Goal: Check status: Check status

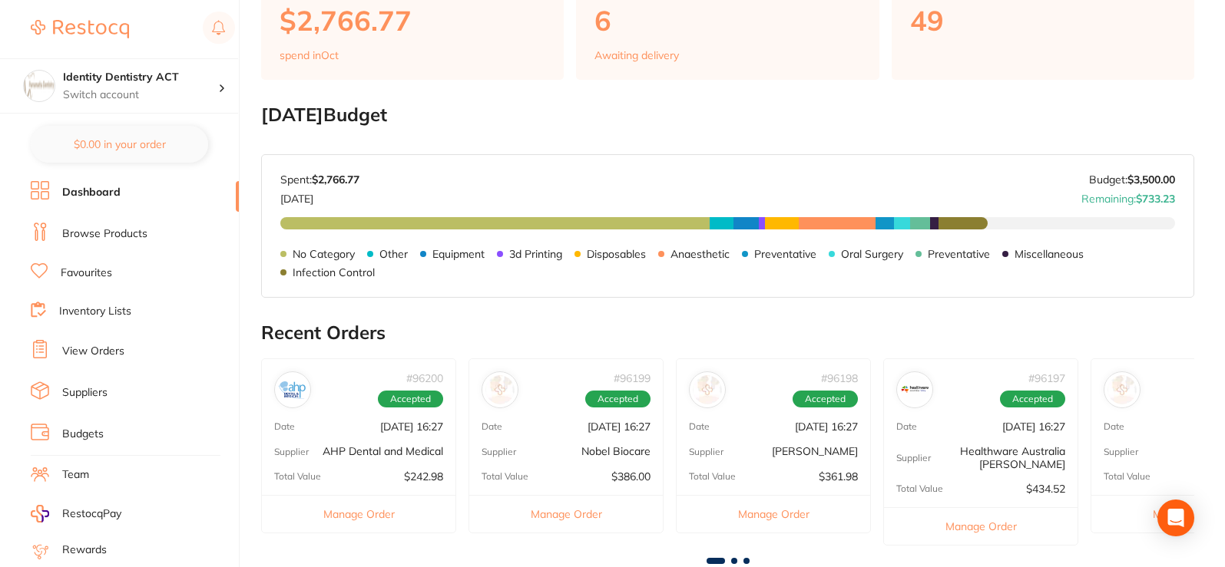
scroll to position [230, 0]
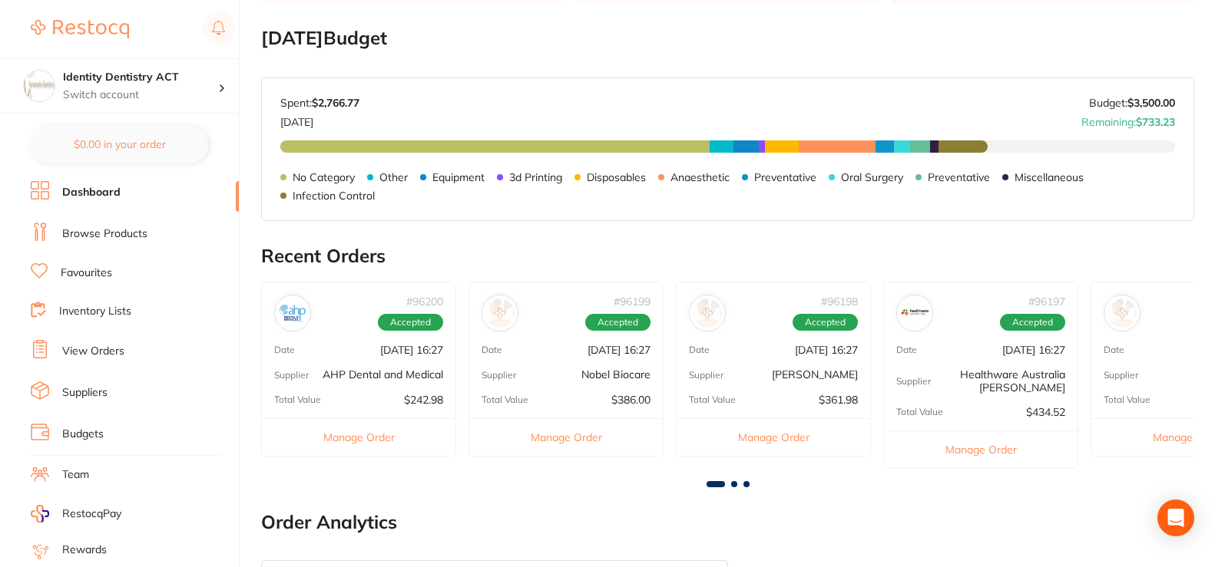
click at [373, 379] on p "AHP Dental and Medical" at bounding box center [383, 375] width 121 height 12
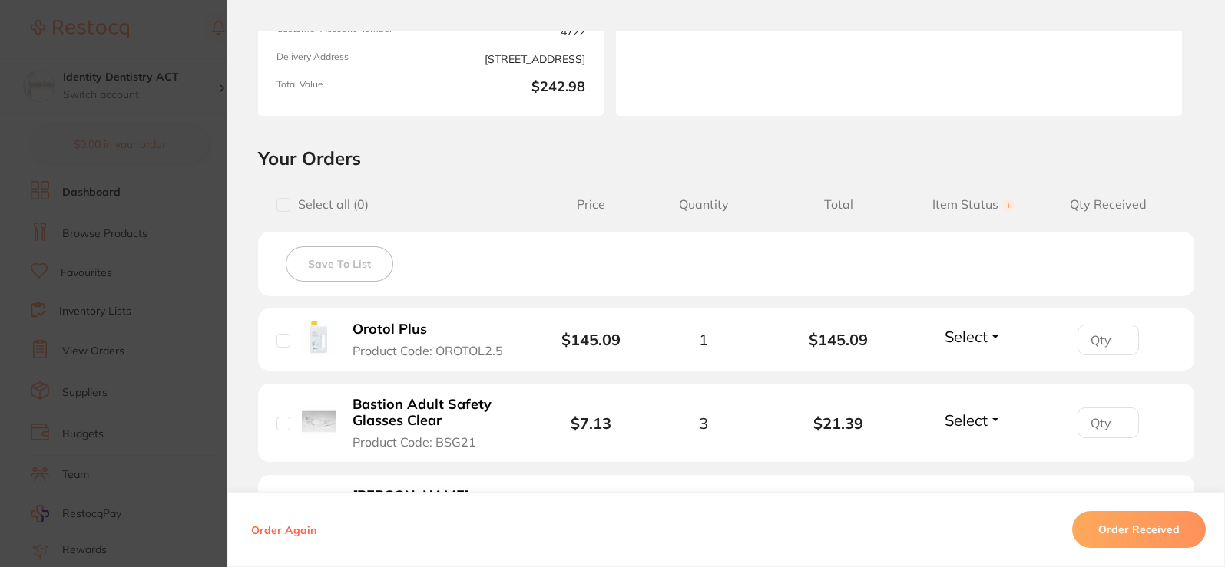
scroll to position [0, 0]
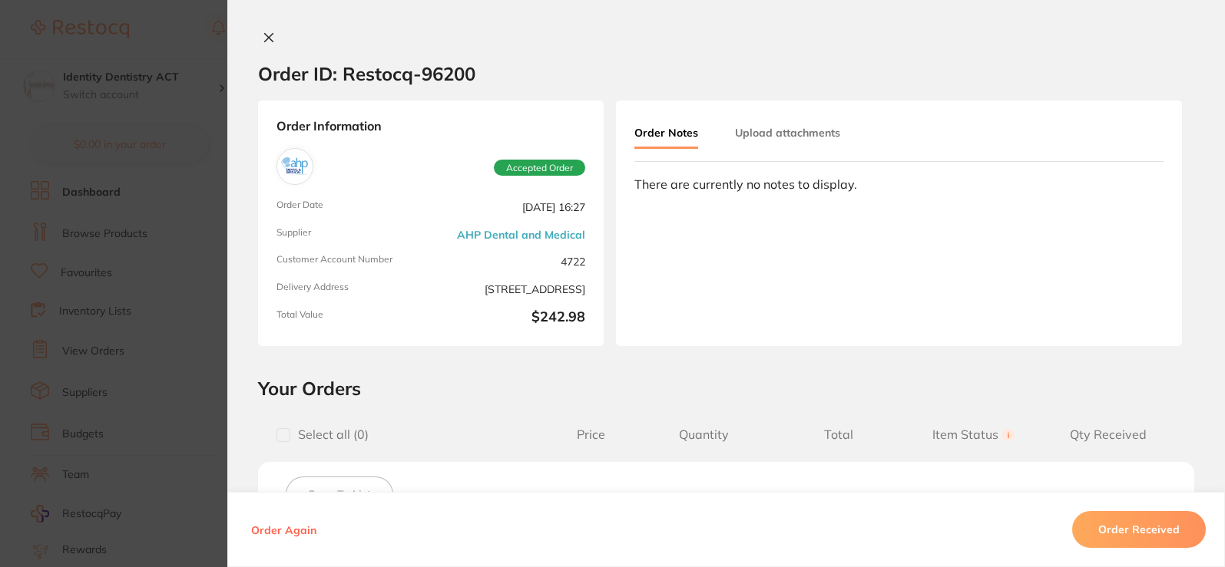
click at [263, 38] on icon at bounding box center [269, 37] width 12 height 12
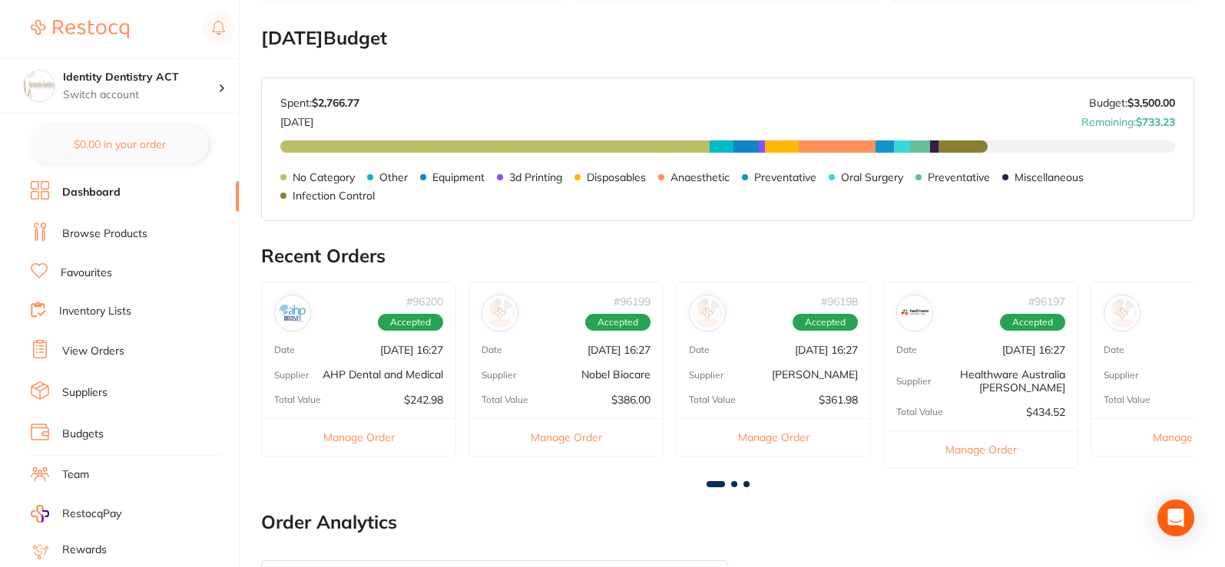
click at [551, 374] on div "Supplier Nobel Biocare" at bounding box center [566, 375] width 194 height 12
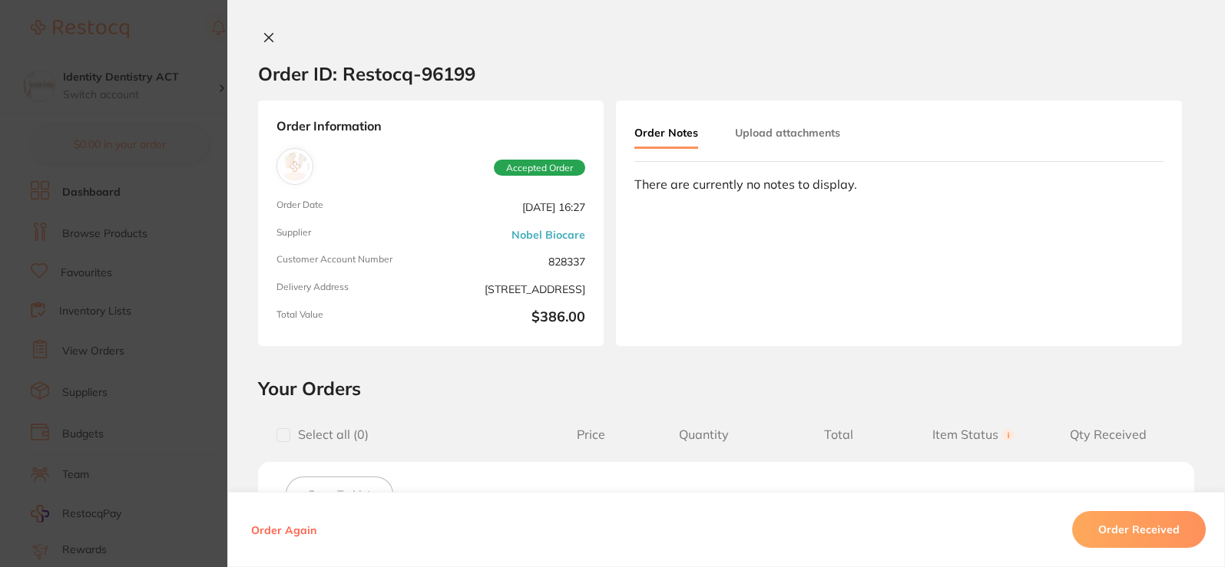
click at [1114, 528] on button "Order Received" at bounding box center [1139, 529] width 134 height 37
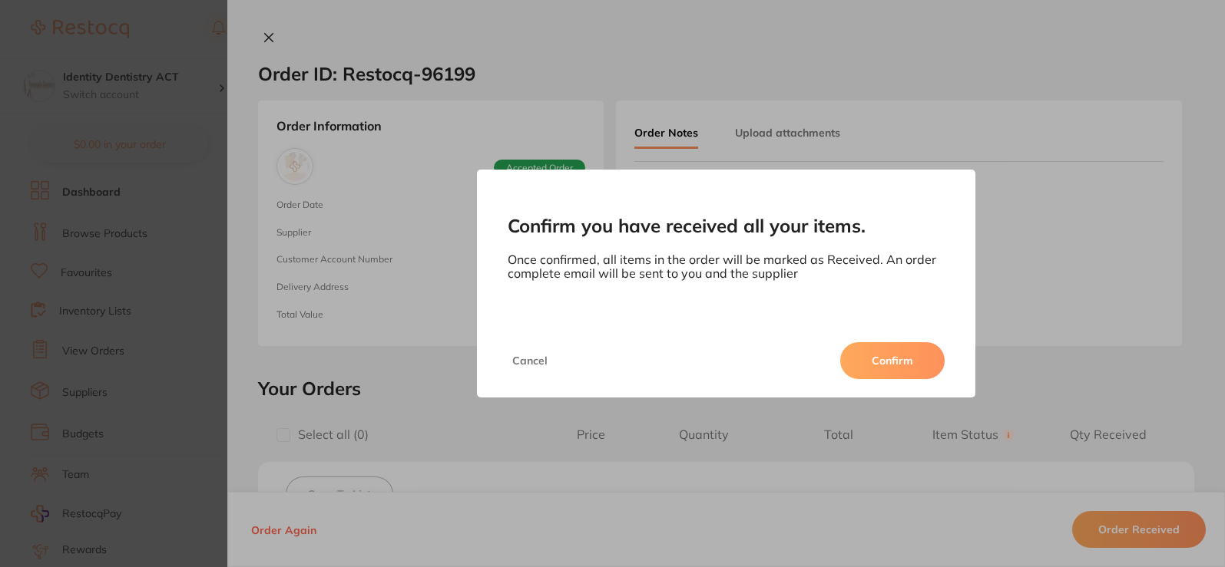
click at [893, 366] on button "Confirm" at bounding box center [892, 360] width 104 height 37
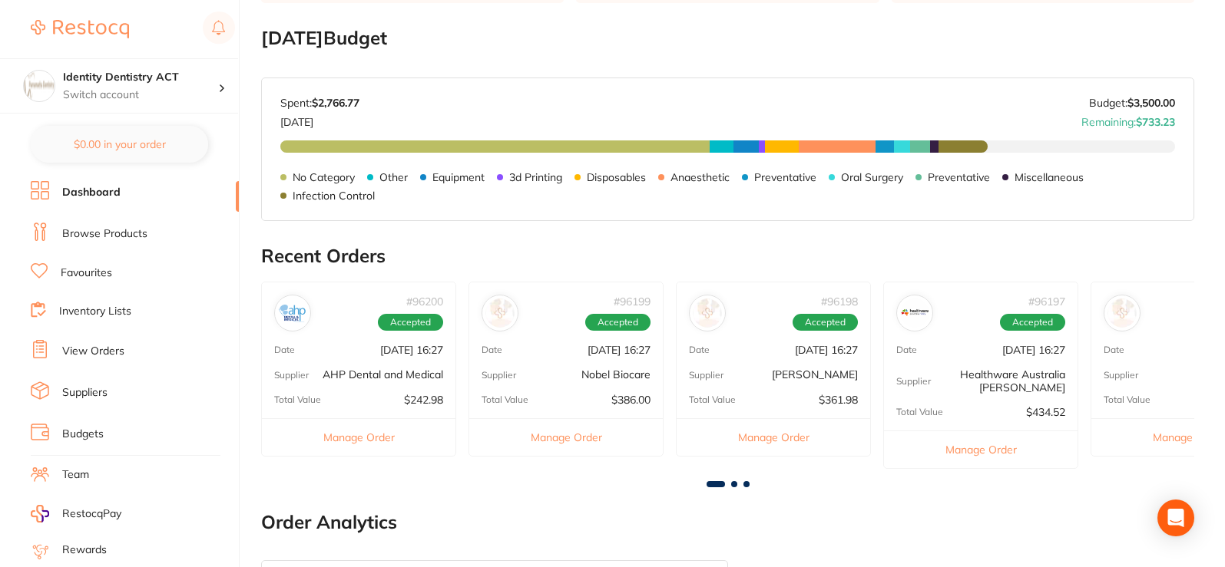
click at [380, 349] on p "[DATE] 16:27" at bounding box center [411, 350] width 63 height 12
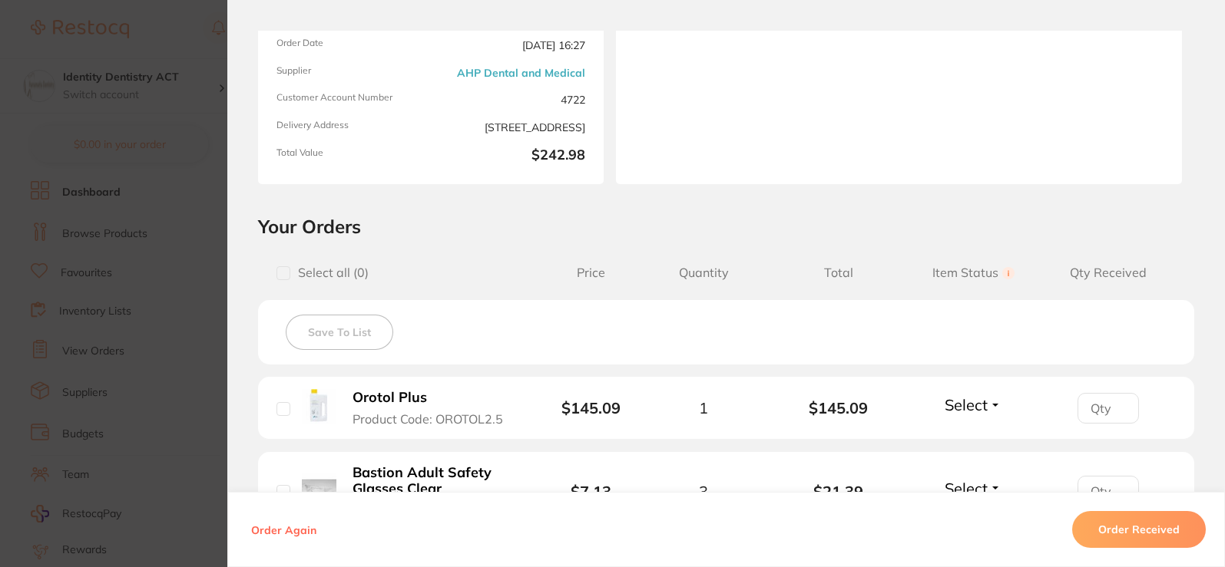
scroll to position [230, 0]
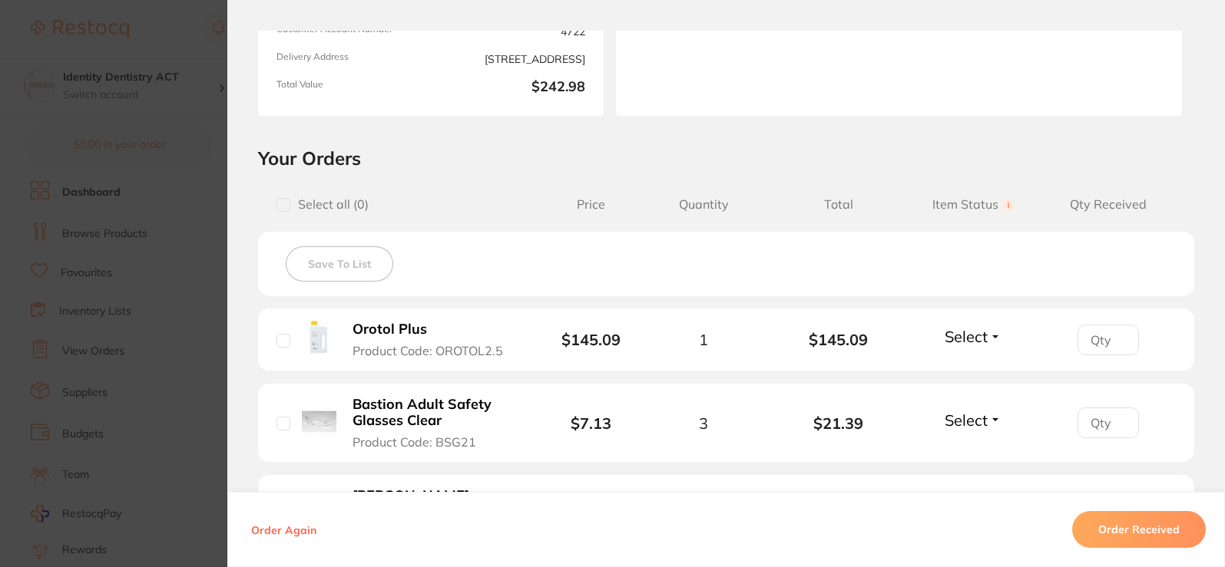
click at [1160, 535] on button "Order Received" at bounding box center [1139, 529] width 134 height 37
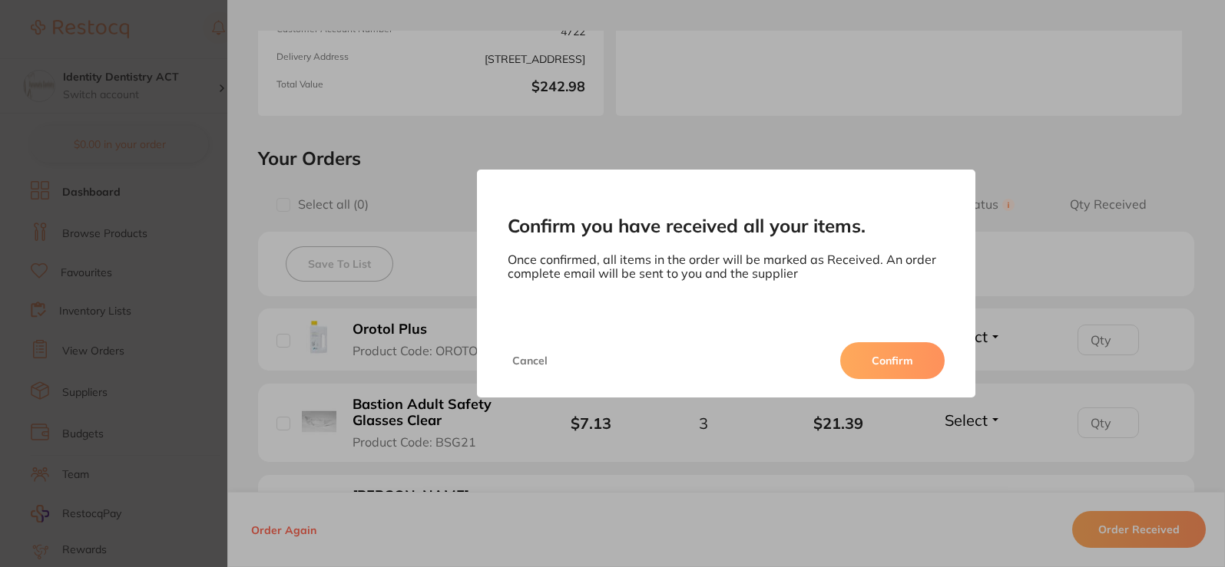
click at [877, 343] on button "Confirm" at bounding box center [892, 360] width 104 height 37
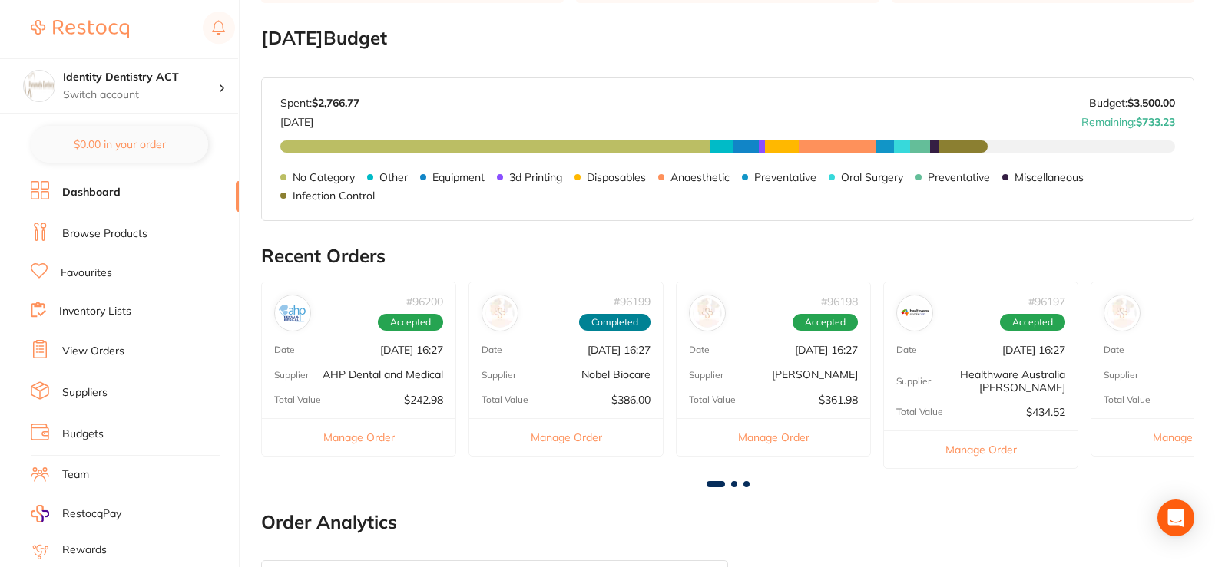
click at [419, 369] on p "AHP Dental and Medical" at bounding box center [383, 375] width 121 height 12
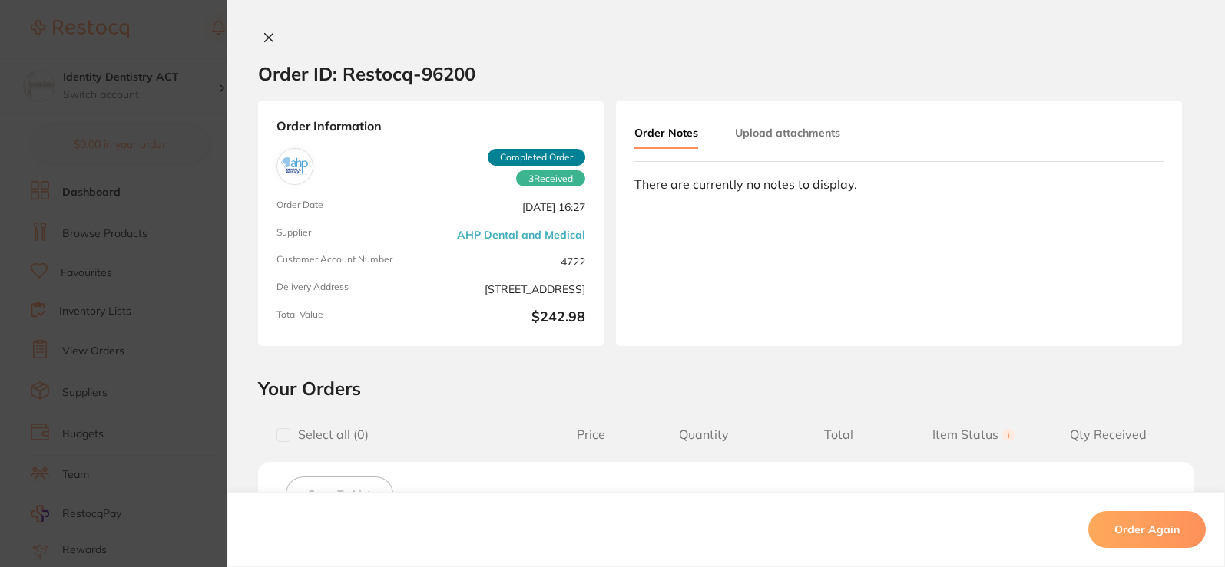
click at [269, 38] on icon at bounding box center [269, 37] width 12 height 12
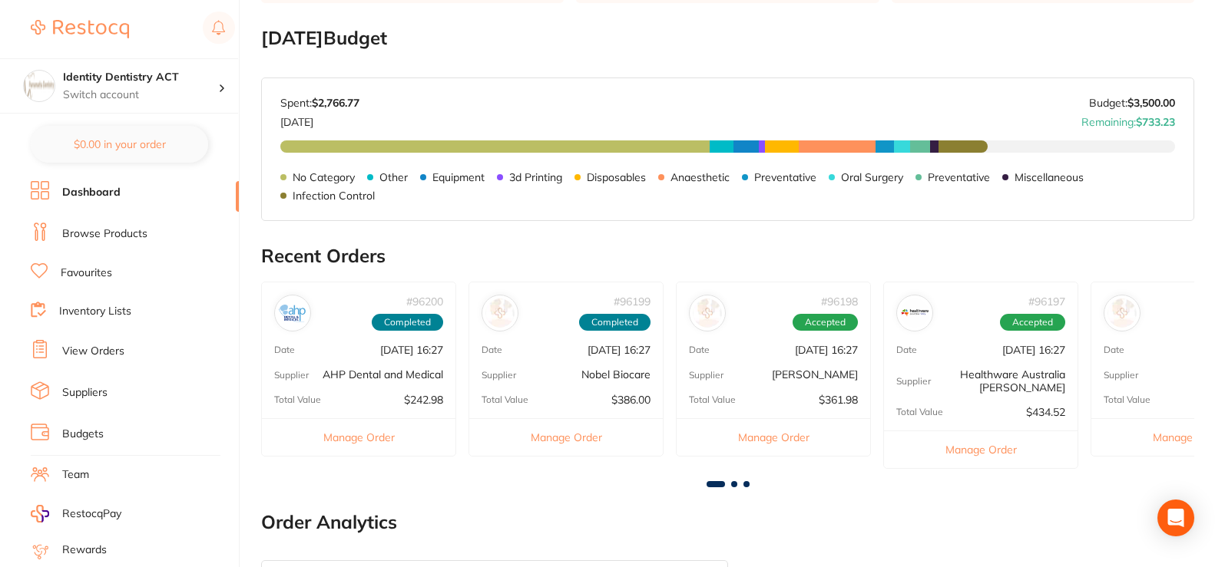
click at [812, 359] on div "# 96198 Accepted Date [DATE] 16:27 Supplier [PERSON_NAME] Total Value $361.98 M…" at bounding box center [773, 369] width 195 height 174
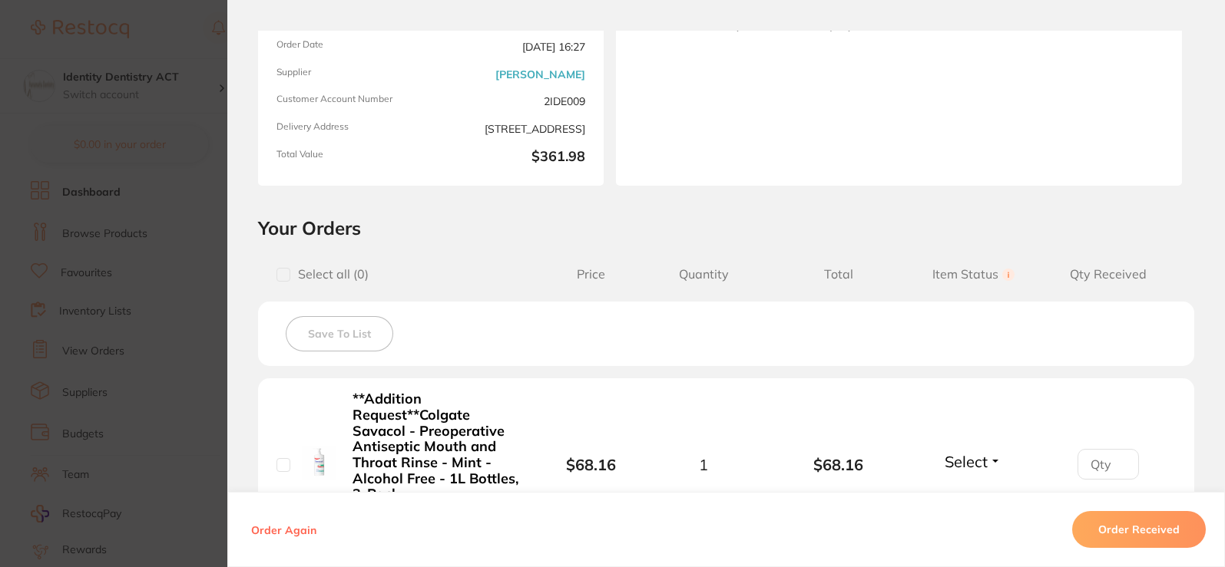
scroll to position [14, 0]
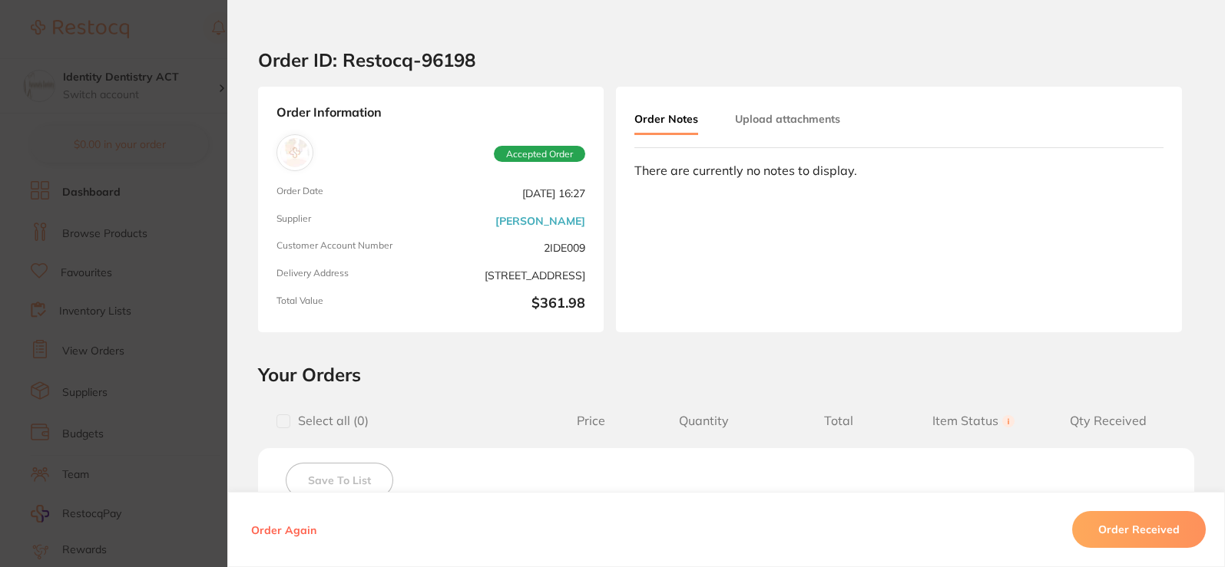
click at [78, 55] on section "Order ID: Restocq- 96198 Order Information Accepted Order Order Date [DATE] 16:…" at bounding box center [612, 283] width 1225 height 567
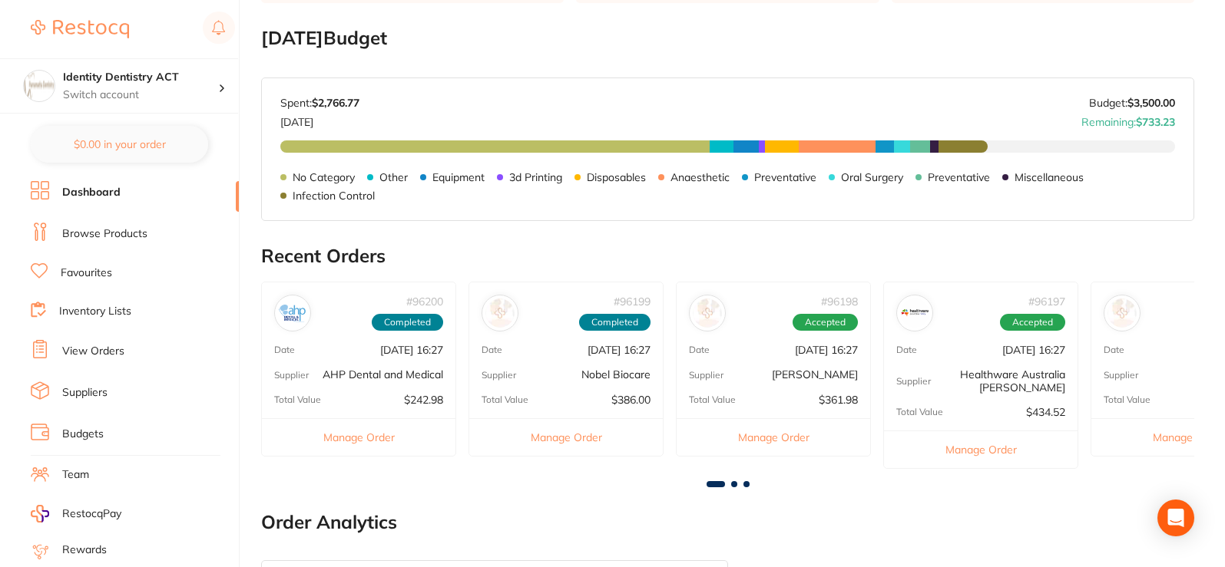
click at [824, 378] on p "[PERSON_NAME]" at bounding box center [815, 375] width 86 height 12
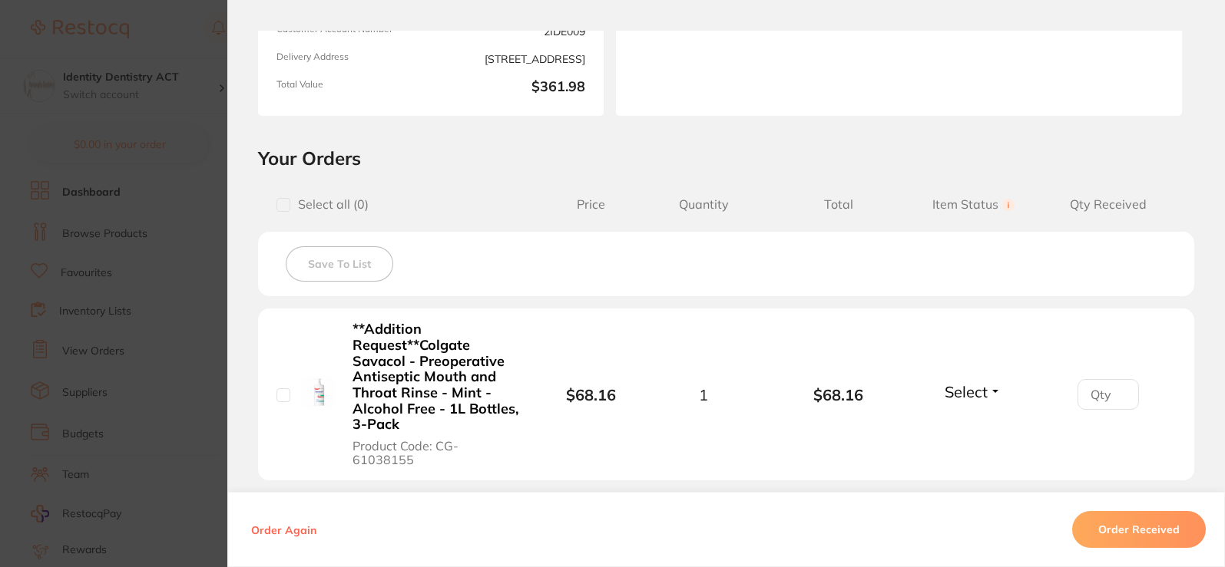
scroll to position [0, 0]
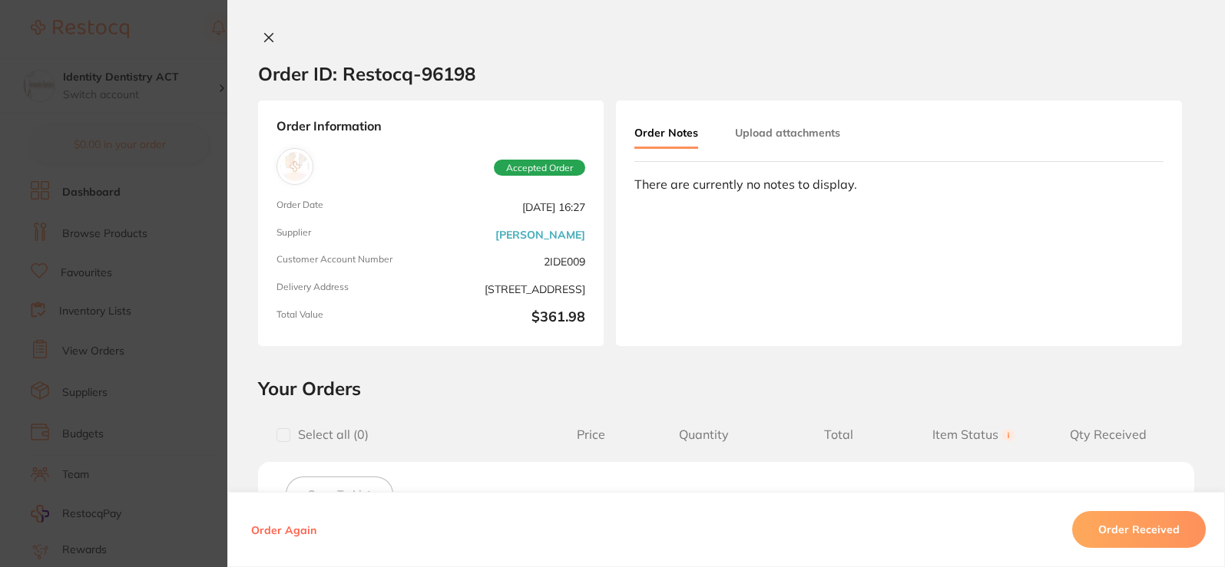
click at [194, 59] on section "Order ID: Restocq- 96198 Order Information Accepted Order Order Date [DATE] 16:…" at bounding box center [612, 283] width 1225 height 567
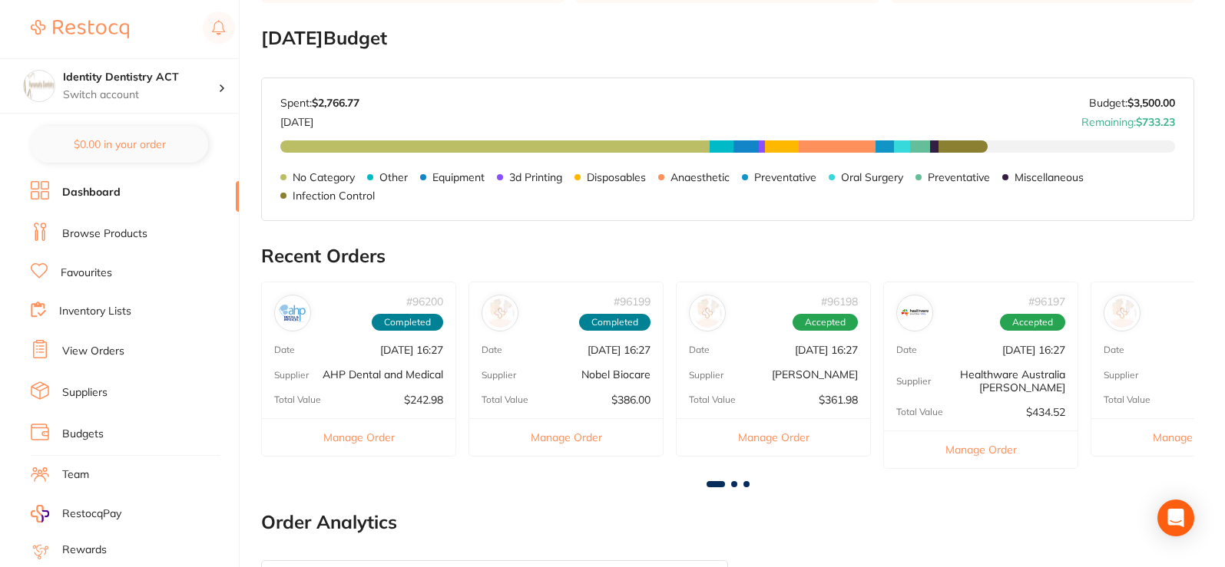
click at [1005, 372] on p "Healthware Australia [PERSON_NAME]" at bounding box center [998, 381] width 134 height 25
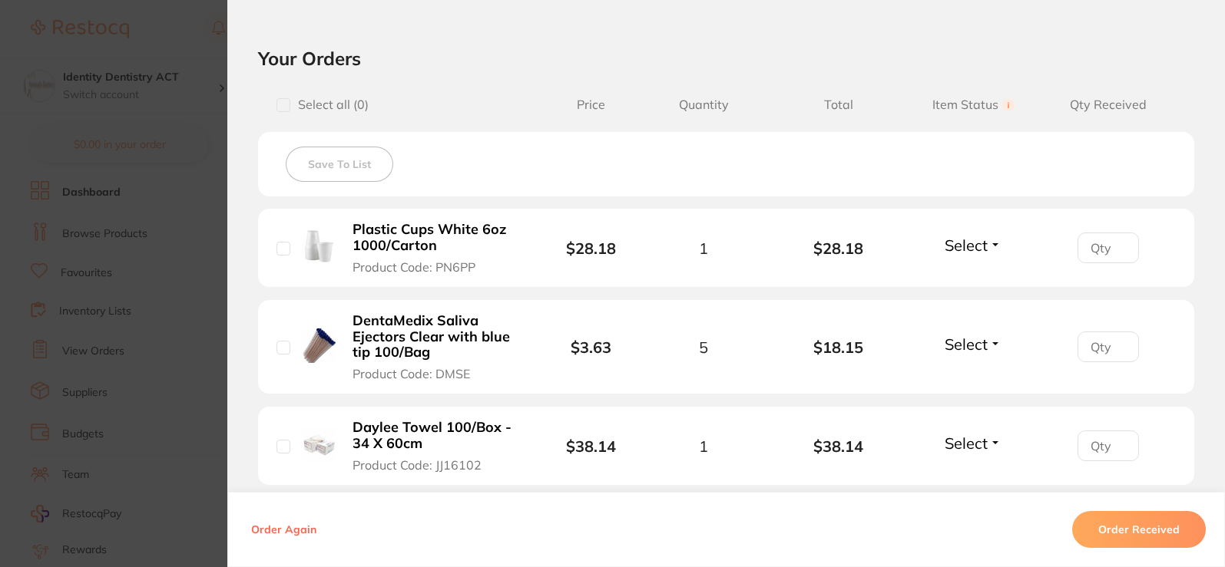
scroll to position [253, 0]
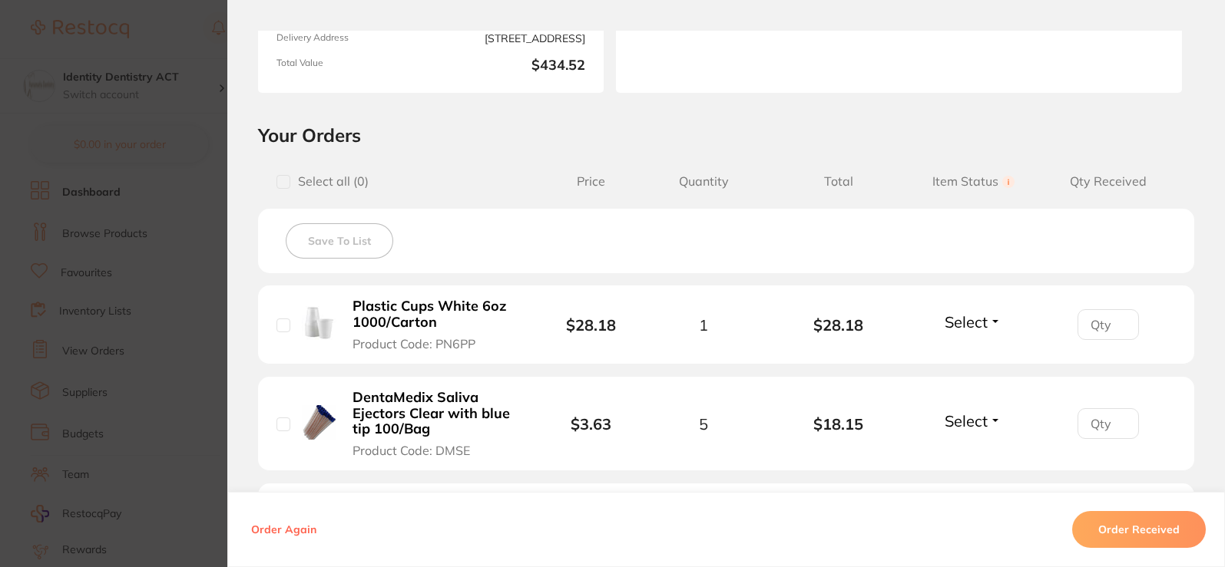
click at [95, 112] on section "Order ID: Restocq- 96197 Order Information Accepted Order Order Date [DATE] 16:…" at bounding box center [612, 283] width 1225 height 567
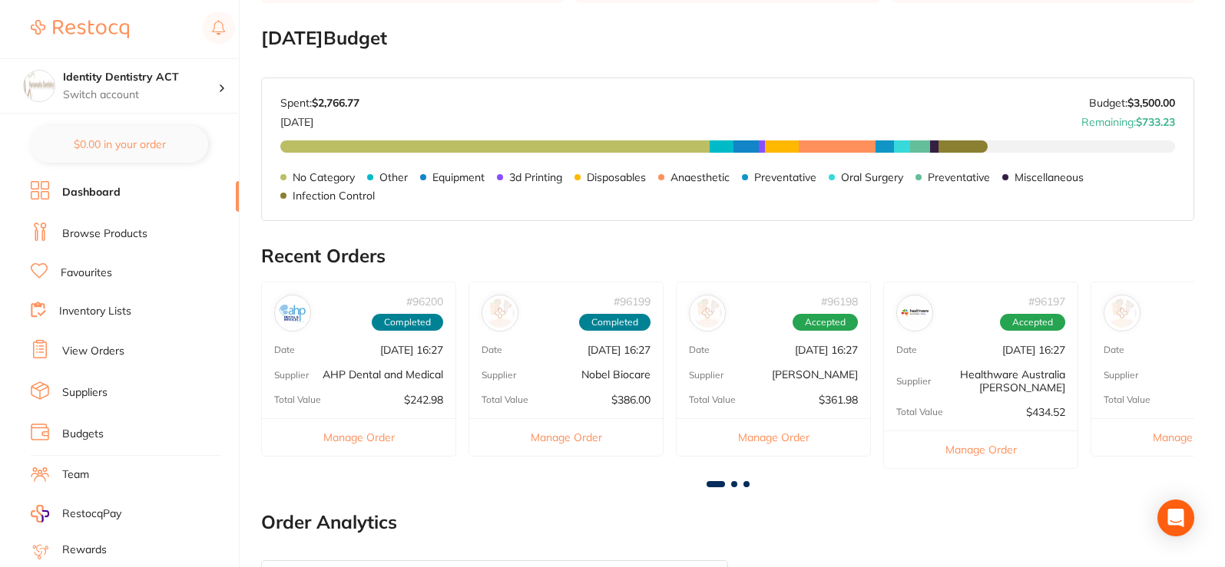
click at [1117, 367] on div "# 96196 Accepted Date [DATE] 16:27 Supplier Dentavision Total Value $1,221.00 M…" at bounding box center [1187, 369] width 195 height 174
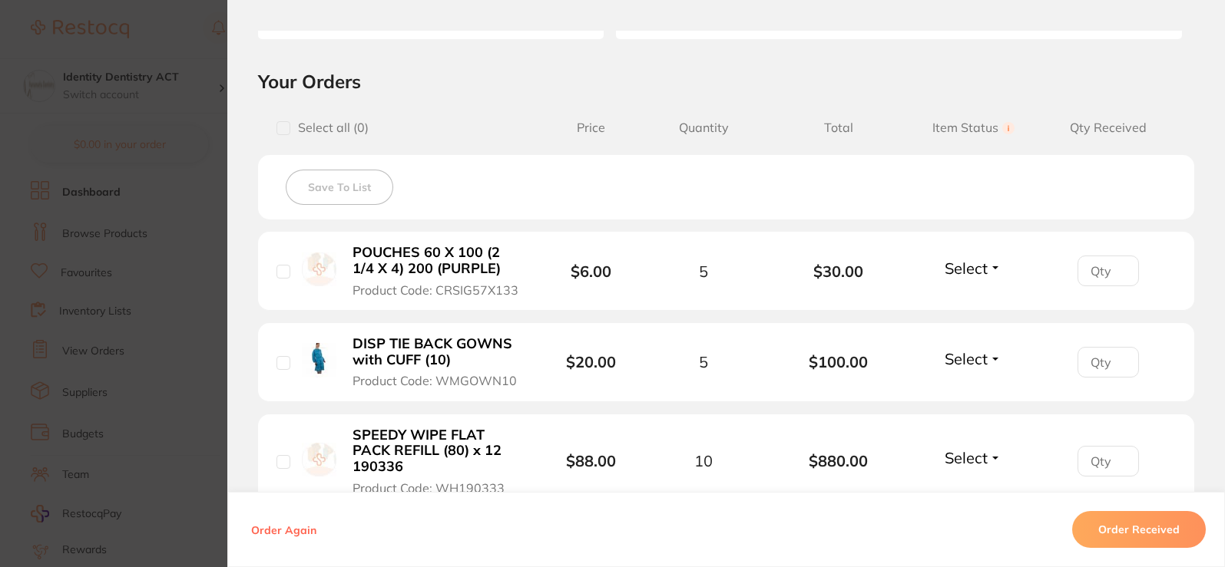
scroll to position [0, 0]
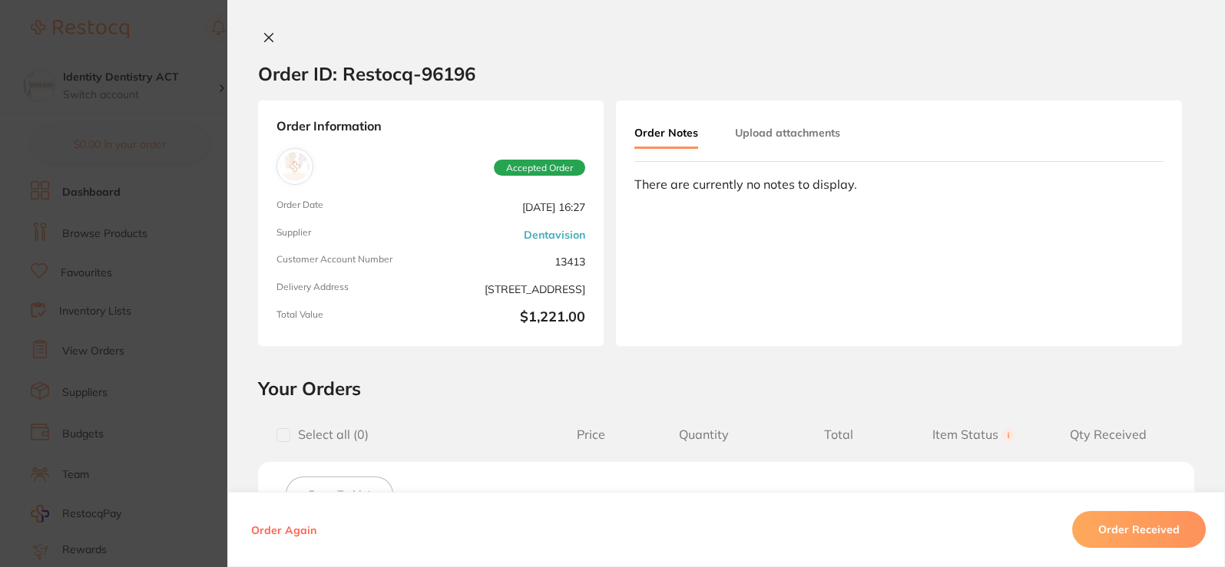
click at [131, 136] on section "Order ID: Restocq- 96196 Order Information Accepted Order Order Date [DATE] 16:…" at bounding box center [612, 283] width 1225 height 567
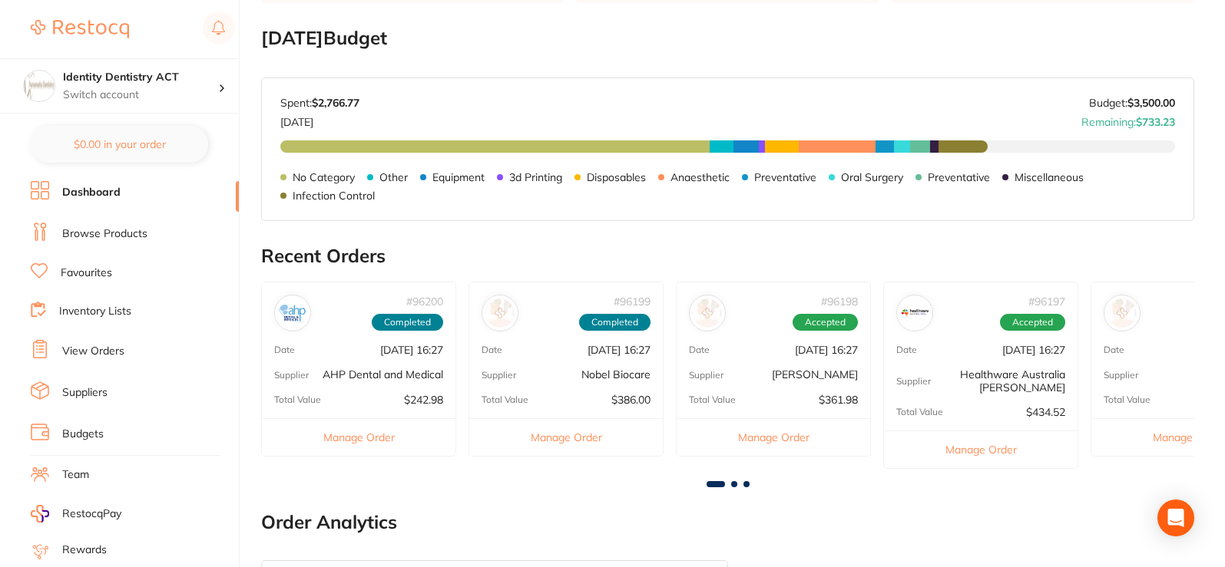
click at [733, 485] on span at bounding box center [734, 484] width 6 height 6
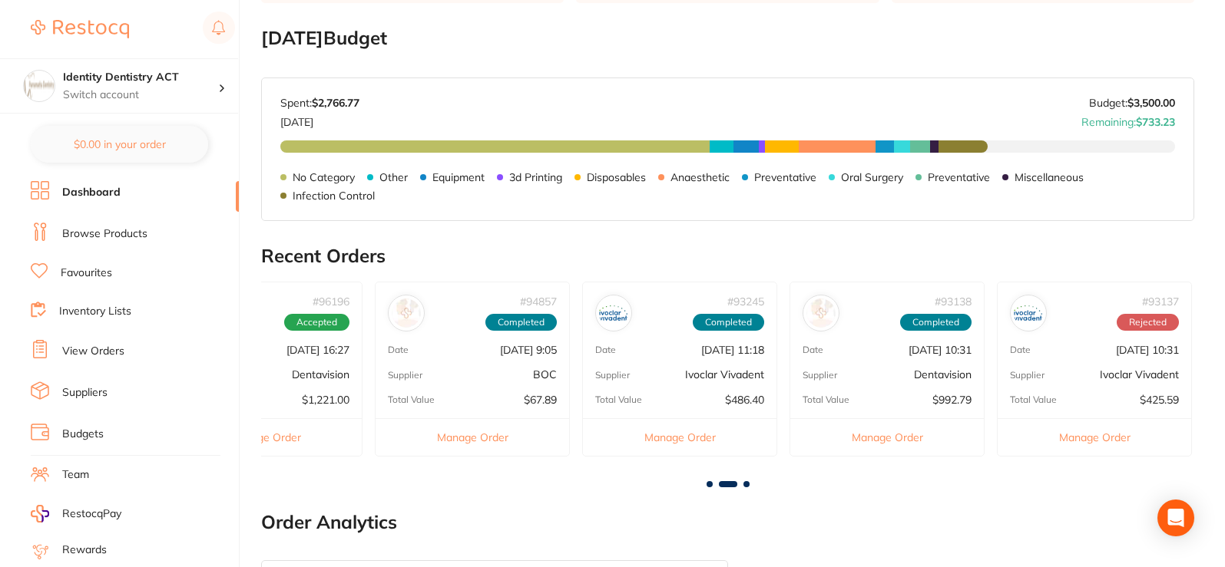
scroll to position [0, 933]
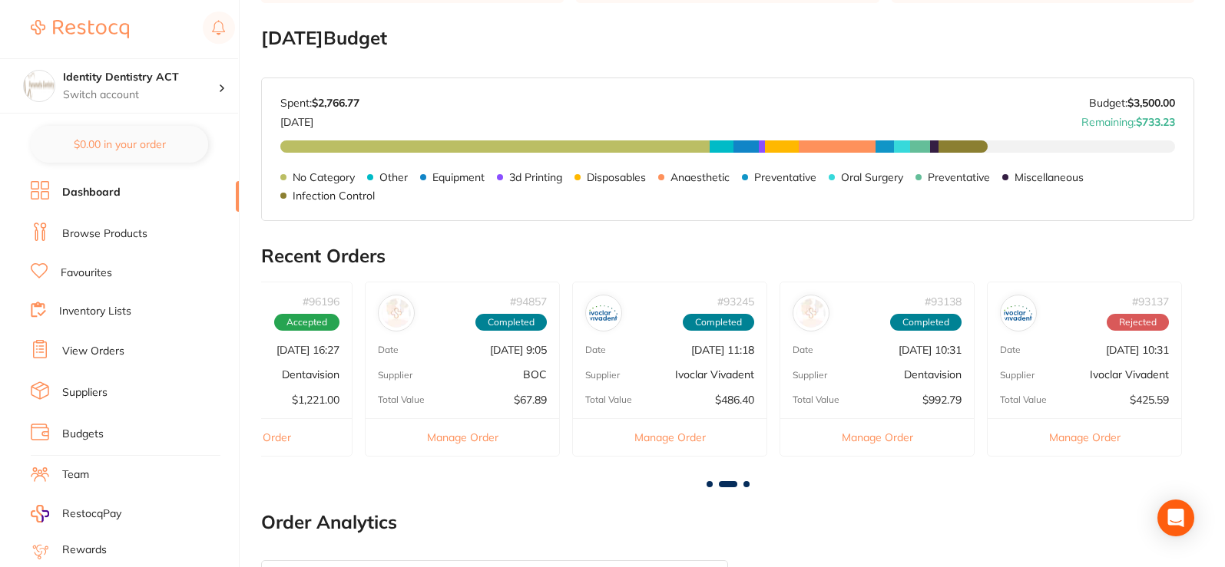
click at [306, 358] on div "# 96196 Accepted Date [DATE] 16:27 Supplier Dentavision Total Value $1,221.00 M…" at bounding box center [254, 369] width 195 height 174
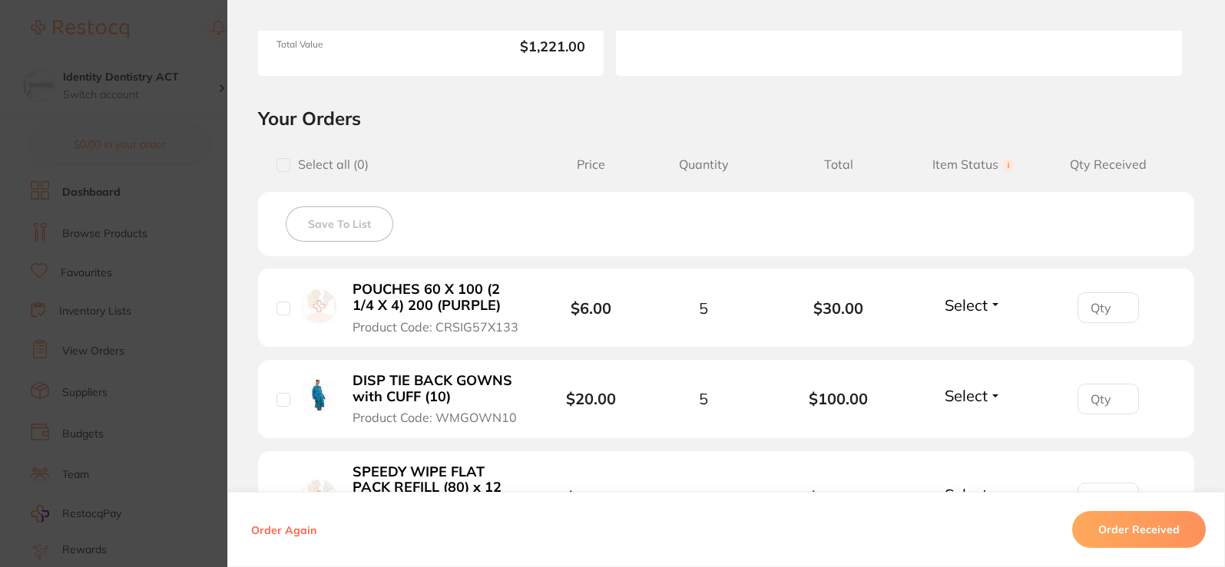
scroll to position [0, 0]
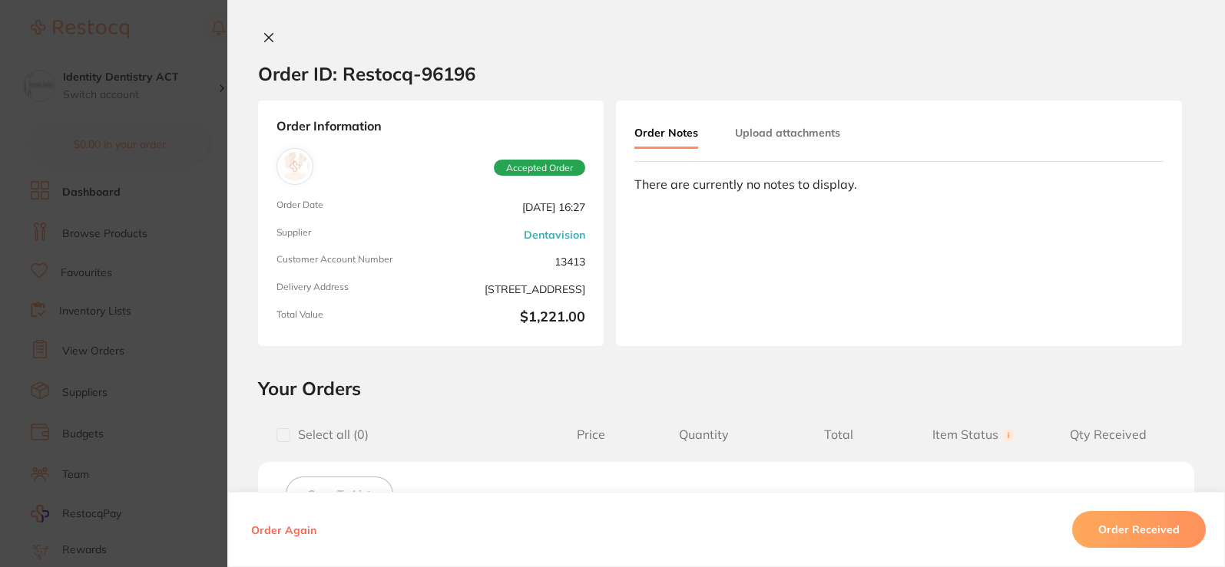
click at [265, 43] on icon at bounding box center [269, 37] width 12 height 12
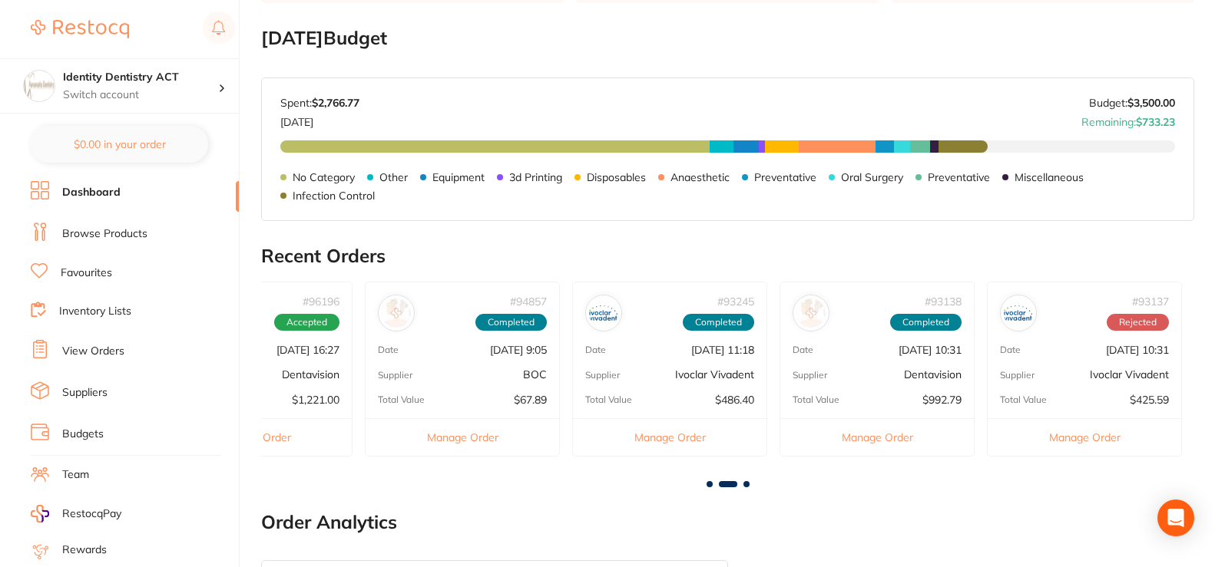
click at [706, 485] on span at bounding box center [709, 484] width 6 height 6
